Goal: Task Accomplishment & Management: Use online tool/utility

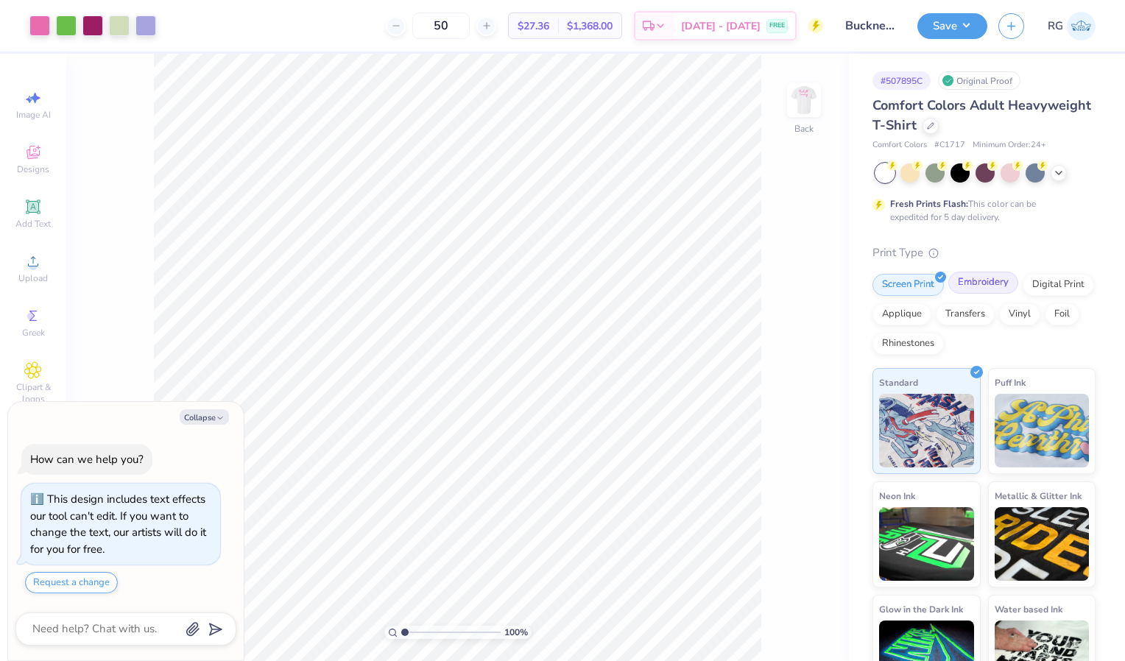
click at [983, 286] on div "Embroidery" at bounding box center [983, 283] width 70 height 22
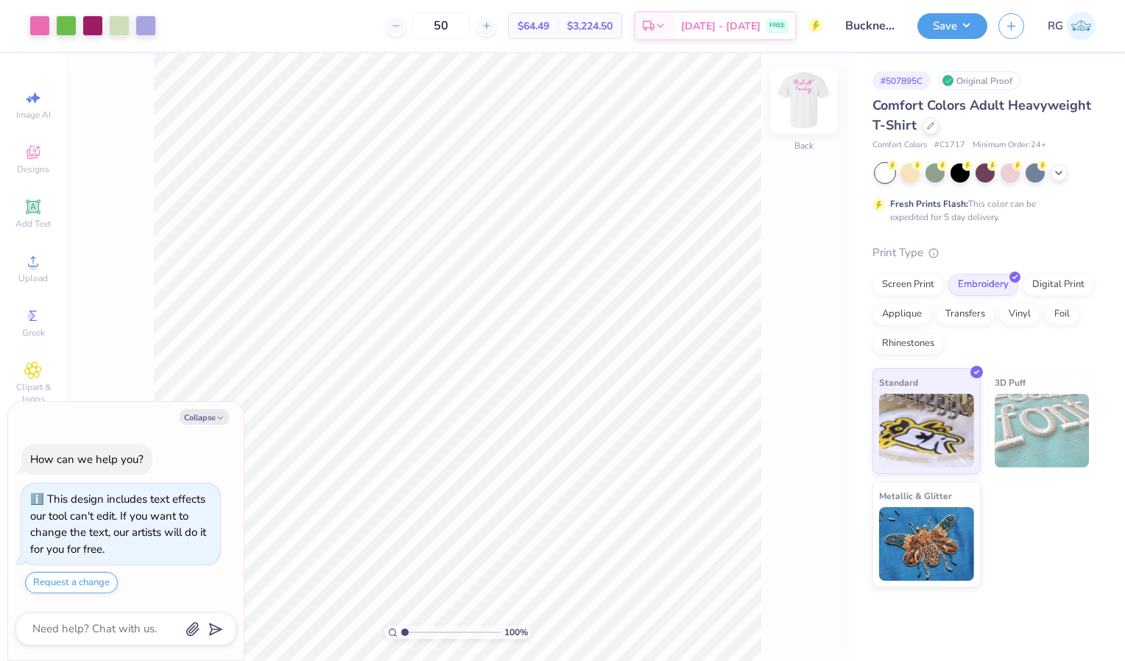
click at [795, 103] on img at bounding box center [803, 100] width 59 height 59
click at [803, 121] on img at bounding box center [803, 100] width 59 height 59
click at [955, 23] on button "Save" at bounding box center [952, 24] width 70 height 26
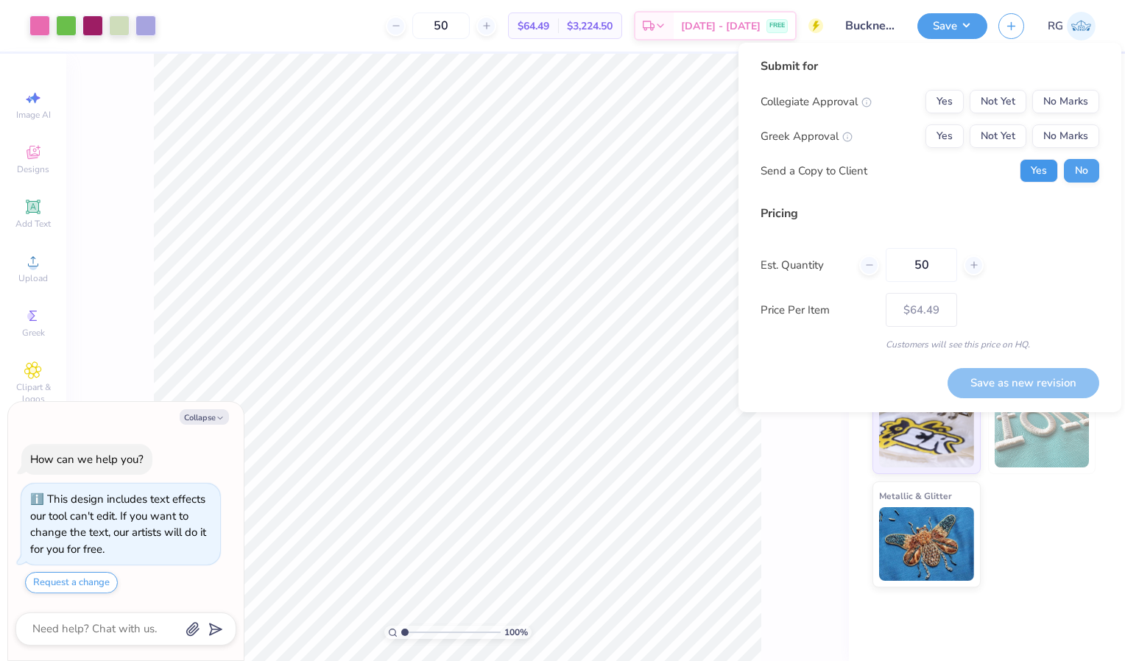
click at [1051, 169] on button "Yes" at bounding box center [1038, 171] width 38 height 24
click at [1089, 177] on button "No" at bounding box center [1080, 171] width 35 height 24
type textarea "x"
click at [949, 91] on button "Yes" at bounding box center [944, 102] width 38 height 24
click at [949, 132] on button "Yes" at bounding box center [944, 136] width 38 height 24
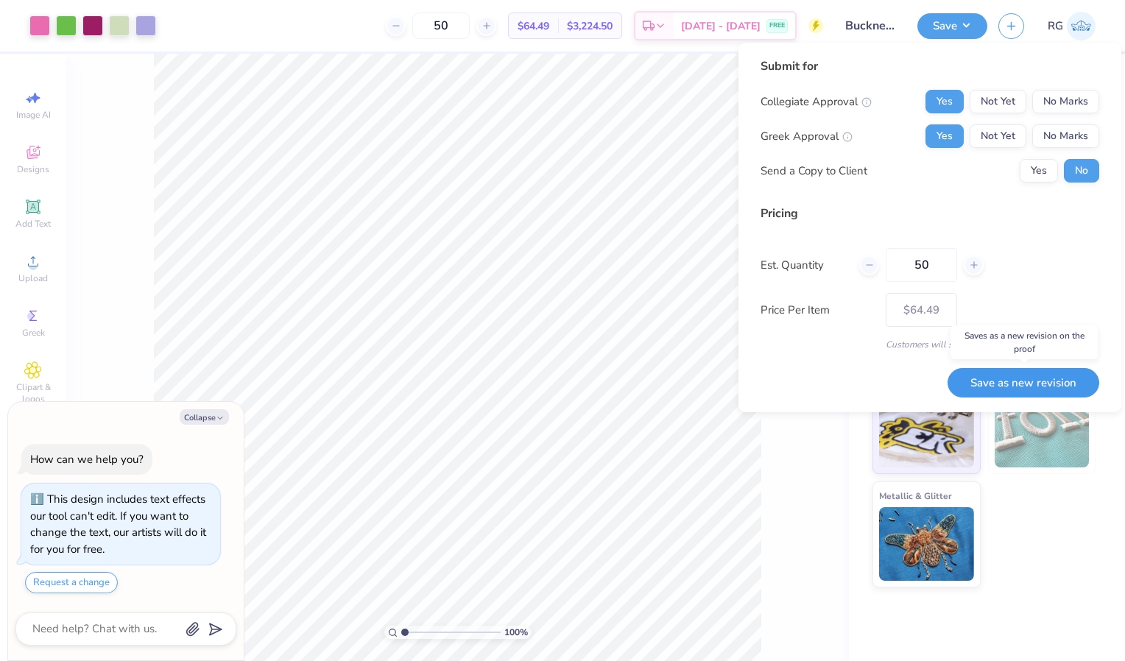
click at [1005, 383] on button "Save as new revision" at bounding box center [1023, 383] width 152 height 30
type input "$64.49"
type textarea "x"
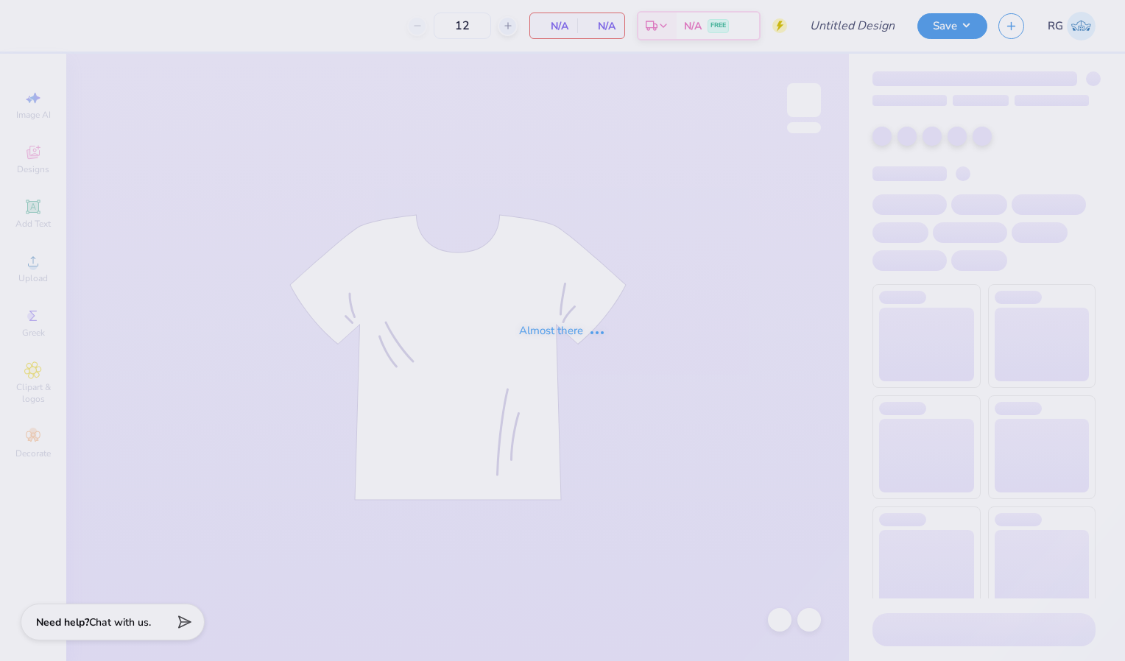
type input "Bucknell ADPi Sweat Set PR '25"
type input "69"
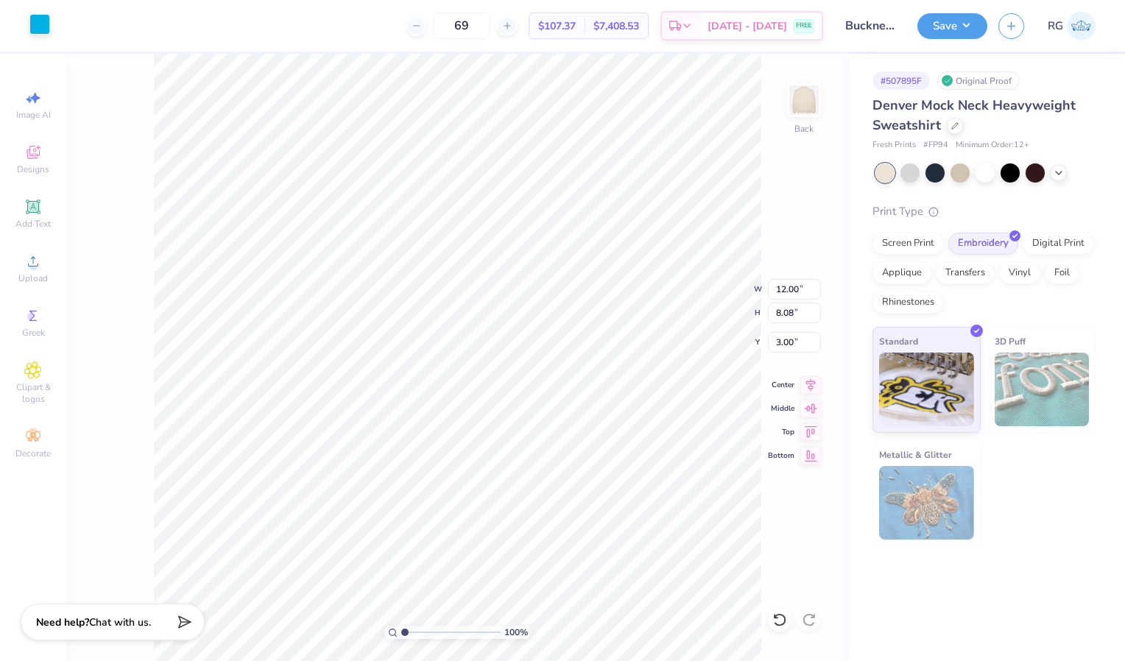
click at [35, 29] on div at bounding box center [39, 24] width 21 height 21
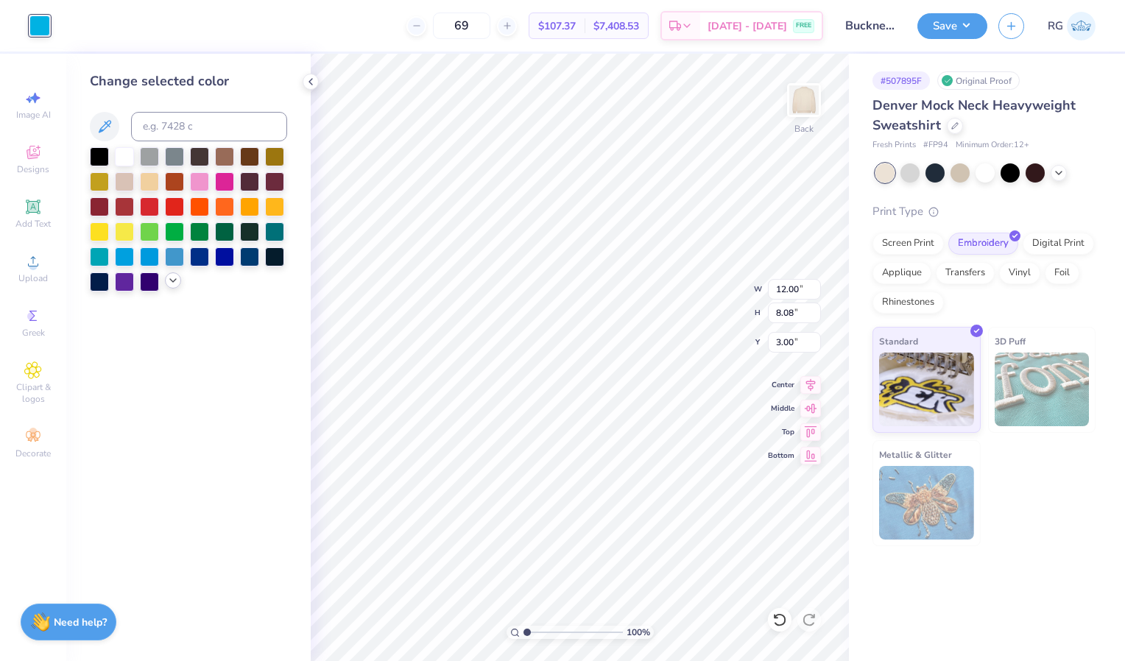
click at [172, 285] on icon at bounding box center [173, 281] width 12 height 12
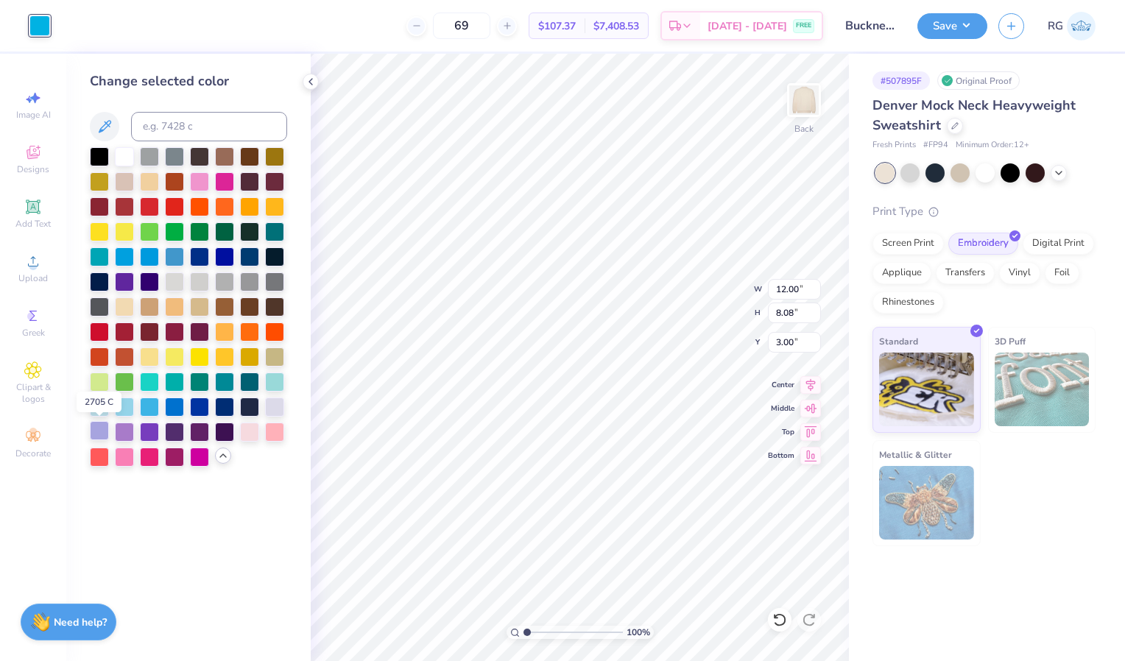
click at [97, 433] on div at bounding box center [99, 430] width 19 height 19
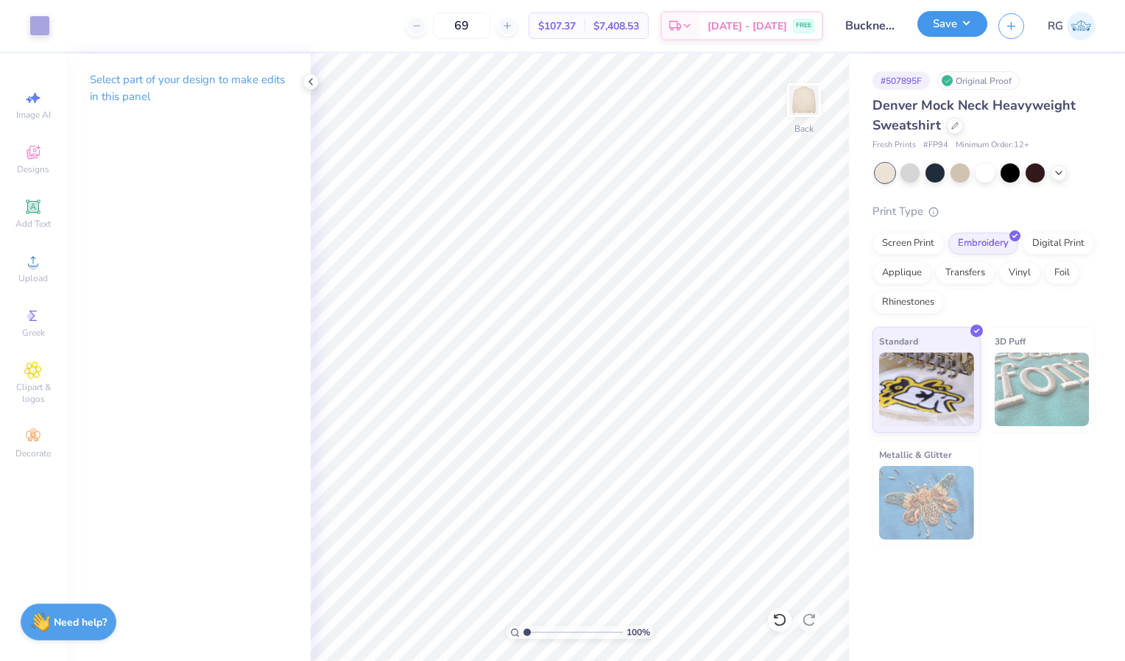
click at [958, 25] on button "Save" at bounding box center [952, 24] width 70 height 26
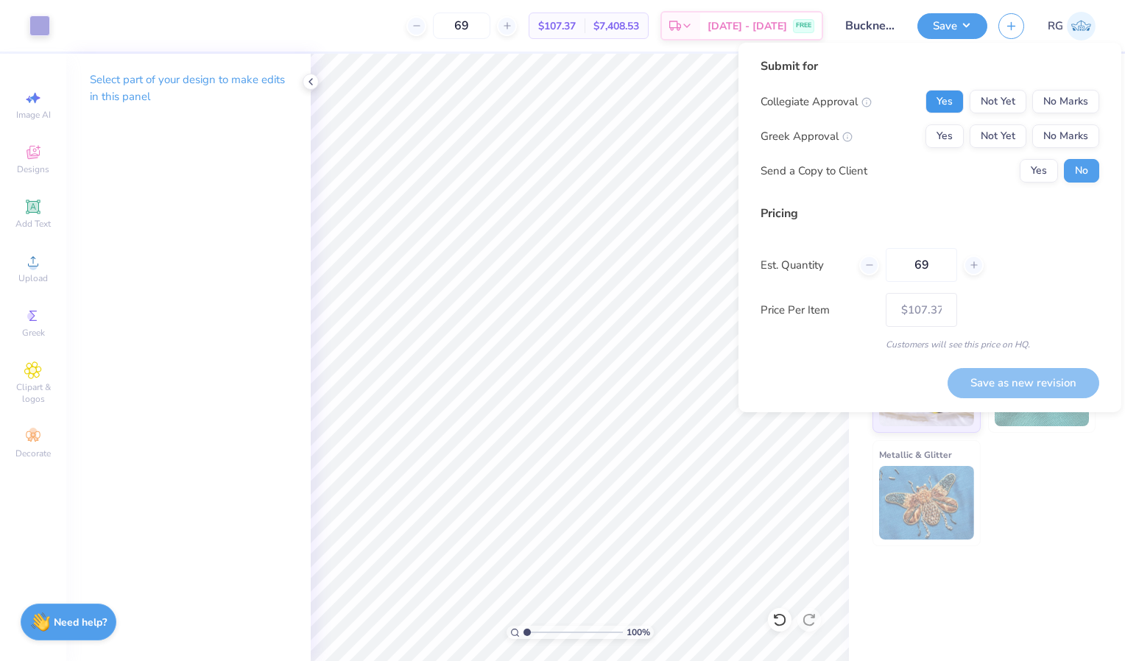
click at [955, 96] on button "Yes" at bounding box center [944, 102] width 38 height 24
click at [1076, 107] on button "No Marks" at bounding box center [1065, 102] width 67 height 24
click at [936, 138] on button "Yes" at bounding box center [944, 136] width 38 height 24
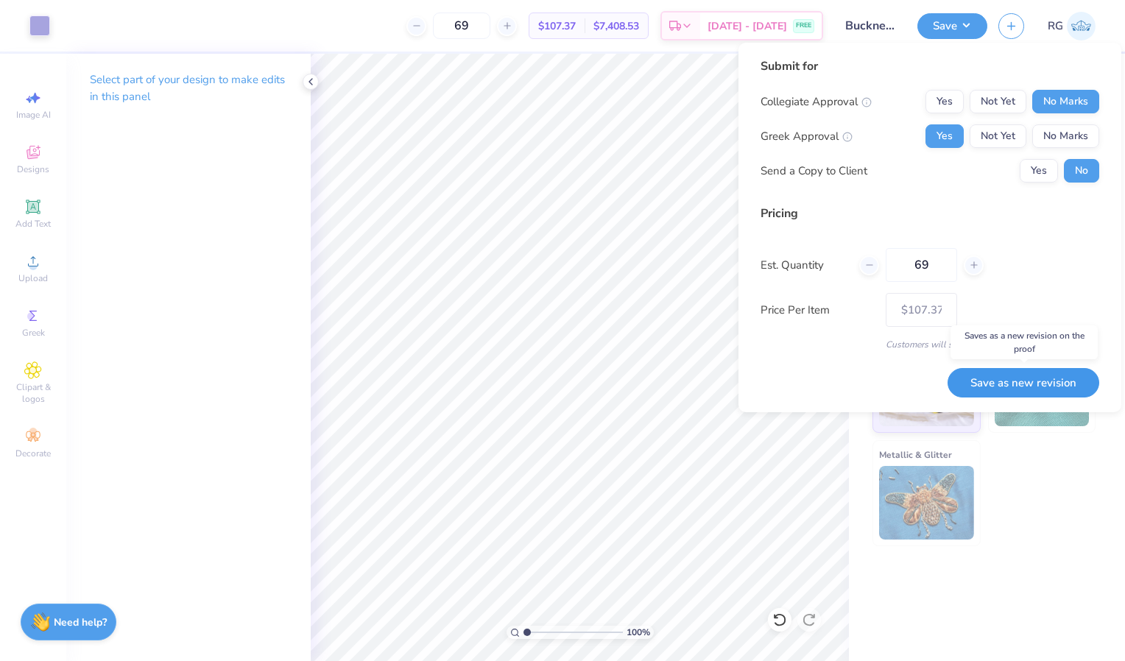
click at [1033, 382] on button "Save as new revision" at bounding box center [1023, 383] width 152 height 30
type input "$107.37"
